Goal: Information Seeking & Learning: Learn about a topic

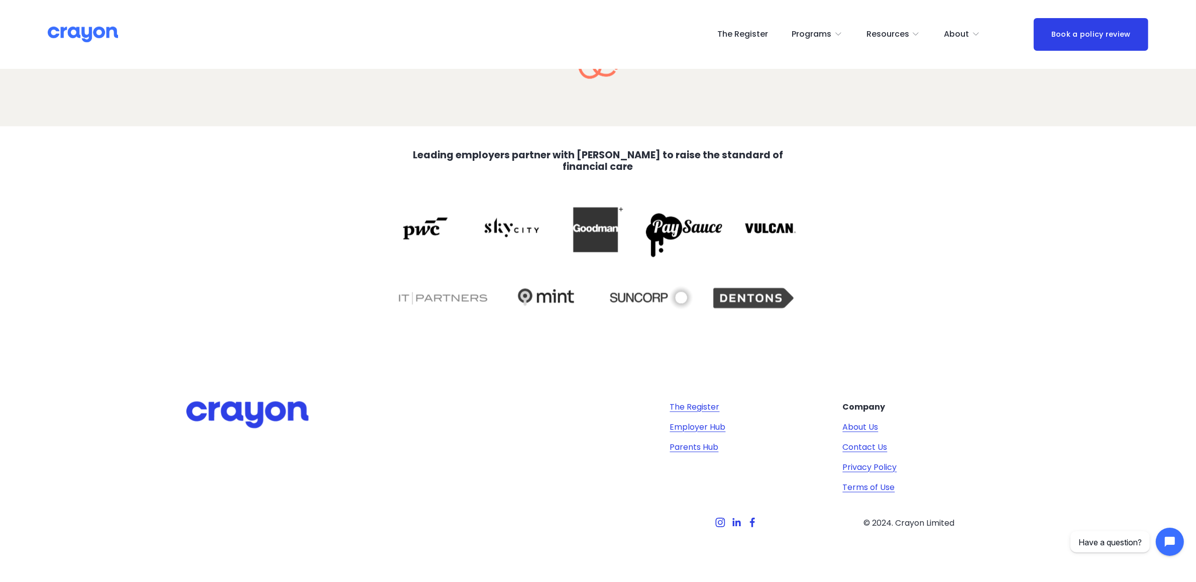
scroll to position [2057, 0]
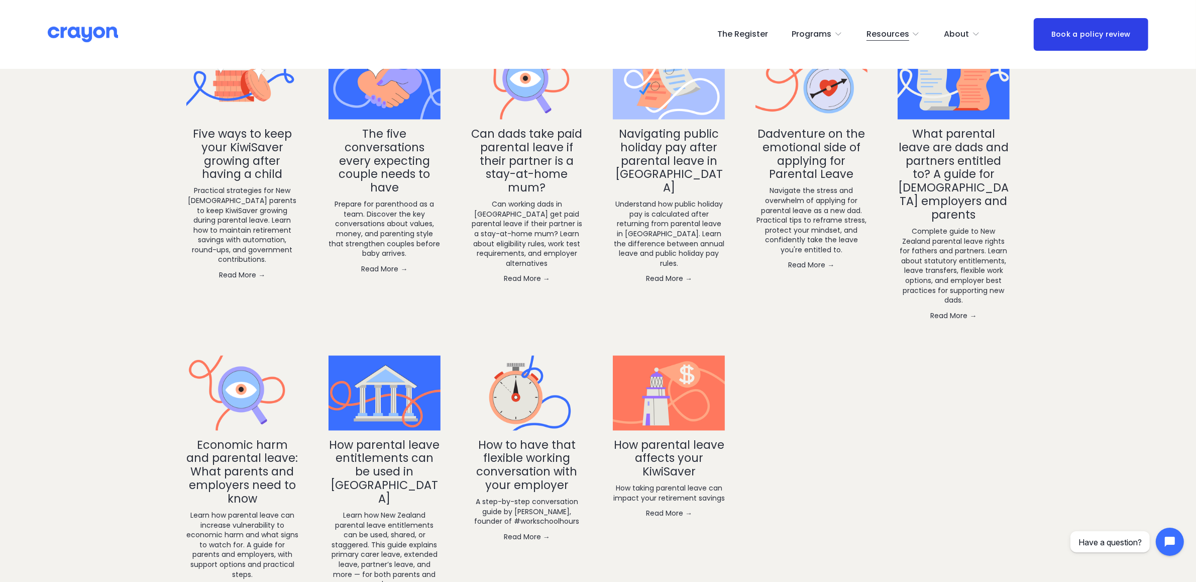
scroll to position [1776, 0]
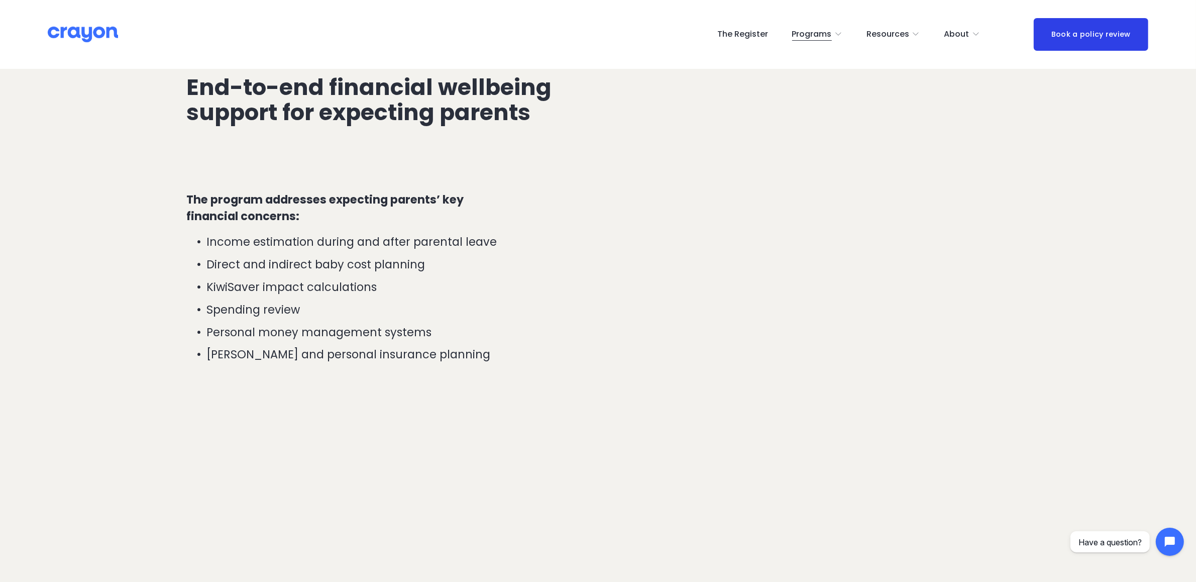
scroll to position [2123, 0]
